Goal: Obtain resource: Obtain resource

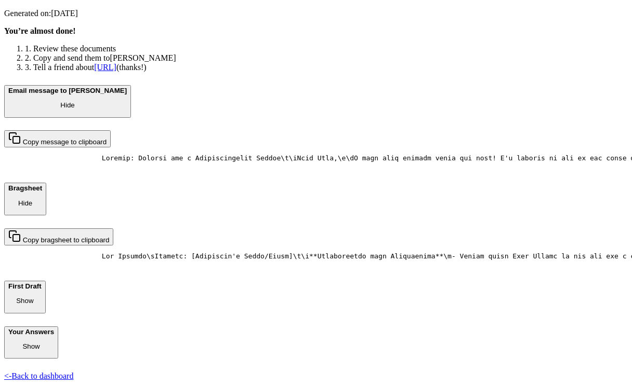
scroll to position [165, 0]
click at [251, 154] on pre at bounding box center [315, 162] width 623 height 16
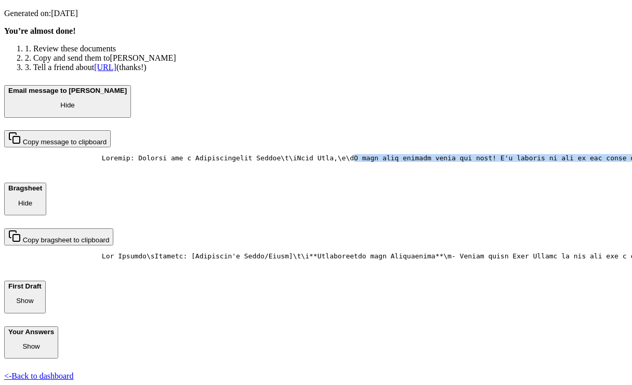
drag, startPoint x: 412, startPoint y: 122, endPoint x: 354, endPoint y: 278, distance: 166.5
click at [354, 170] on pre at bounding box center [315, 162] width 623 height 16
copy pre "I hope this message finds you well! I'm writing to ask if you would be willing …"
click at [446, 170] on pre at bounding box center [315, 162] width 623 height 16
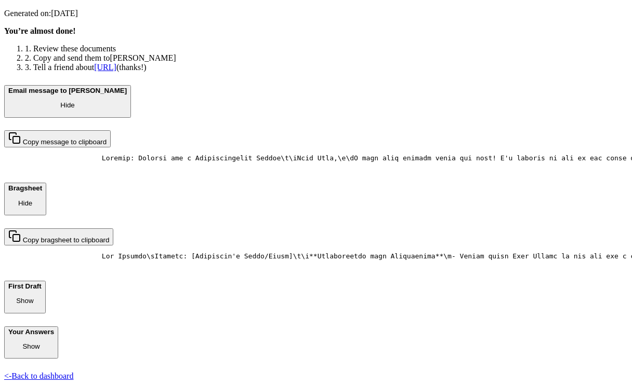
drag, startPoint x: 142, startPoint y: 165, endPoint x: 278, endPoint y: 164, distance: 136.6
click at [278, 165] on pre at bounding box center [315, 162] width 623 height 16
click at [291, 170] on pre at bounding box center [315, 162] width 623 height 16
drag, startPoint x: 141, startPoint y: 167, endPoint x: 241, endPoint y: 185, distance: 101.5
click at [241, 170] on pre at bounding box center [315, 162] width 623 height 16
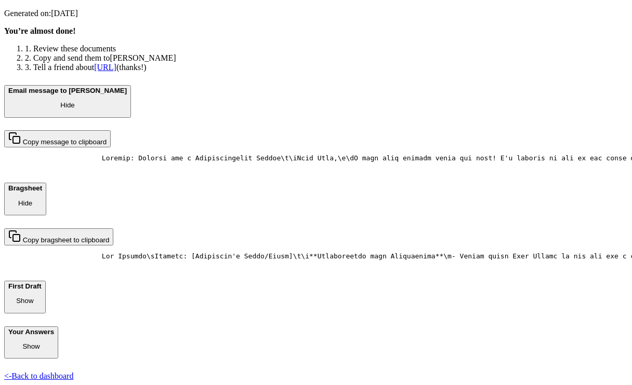
click at [366, 170] on pre at bounding box center [315, 162] width 623 height 16
drag, startPoint x: 247, startPoint y: 208, endPoint x: 338, endPoint y: 259, distance: 104.4
click at [338, 170] on pre at bounding box center [315, 162] width 623 height 16
click at [299, 170] on pre at bounding box center [315, 162] width 623 height 16
drag, startPoint x: 247, startPoint y: 209, endPoint x: 257, endPoint y: 209, distance: 9.9
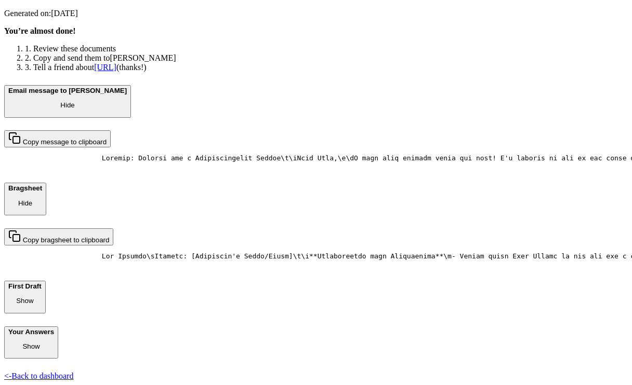
click at [257, 170] on pre at bounding box center [315, 162] width 623 height 16
click at [246, 170] on pre at bounding box center [315, 162] width 623 height 16
drag, startPoint x: 248, startPoint y: 207, endPoint x: 335, endPoint y: 258, distance: 100.6
click at [335, 170] on pre at bounding box center [315, 162] width 623 height 16
click at [298, 170] on pre at bounding box center [315, 162] width 623 height 16
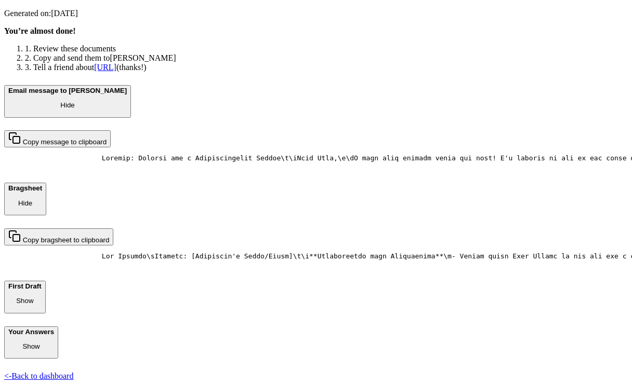
drag, startPoint x: 248, startPoint y: 209, endPoint x: 307, endPoint y: 249, distance: 71.5
click at [307, 170] on pre at bounding box center [315, 162] width 623 height 16
click at [254, 170] on pre at bounding box center [315, 162] width 623 height 16
drag, startPoint x: 246, startPoint y: 207, endPoint x: 288, endPoint y: 212, distance: 43.0
click at [289, 170] on pre at bounding box center [315, 162] width 623 height 16
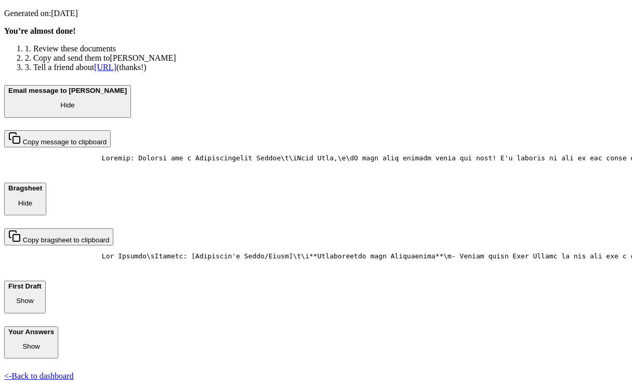
click at [253, 170] on pre at bounding box center [315, 162] width 623 height 16
drag, startPoint x: 246, startPoint y: 206, endPoint x: 284, endPoint y: 212, distance: 38.9
click at [284, 170] on pre at bounding box center [315, 162] width 623 height 16
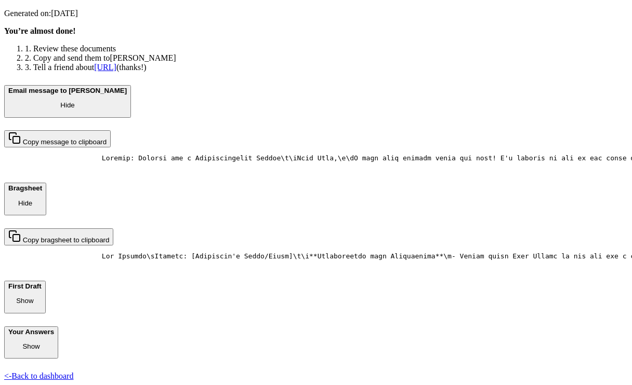
click at [247, 170] on pre at bounding box center [315, 162] width 623 height 16
drag, startPoint x: 248, startPoint y: 208, endPoint x: 337, endPoint y: 259, distance: 102.4
click at [337, 170] on pre at bounding box center [315, 162] width 623 height 16
copy pre "I chose to ask you for your support because of the invaluable guidance and ment…"
click at [445, 341] on div "Email message to [PERSON_NAME] Hide Copy message to clipboard Bragsheet Hide Co…" at bounding box center [315, 222] width 623 height 274
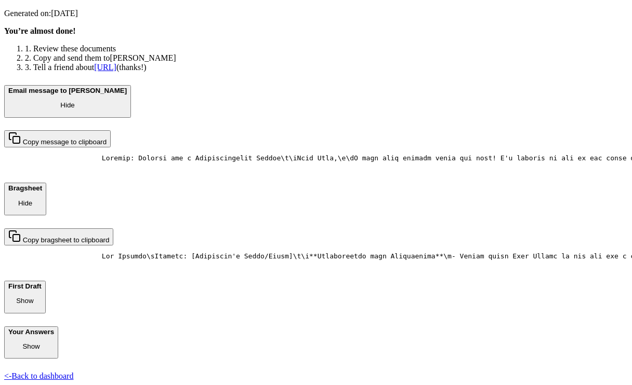
drag, startPoint x: 410, startPoint y: 228, endPoint x: 389, endPoint y: 240, distance: 24.2
click at [389, 170] on pre at bounding box center [315, 162] width 623 height 16
